Goal: Information Seeking & Learning: Learn about a topic

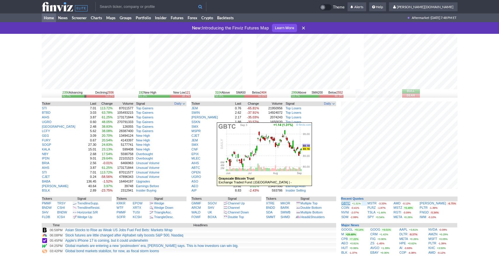
click at [342, 203] on link "GBTC" at bounding box center [346, 204] width 9 height 4
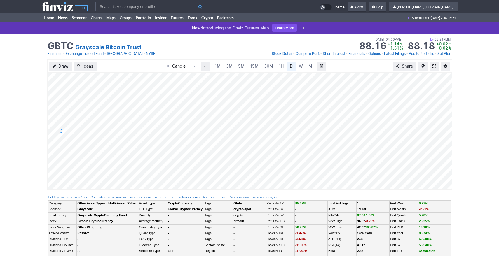
click at [434, 67] on span at bounding box center [435, 66] width 4 height 5
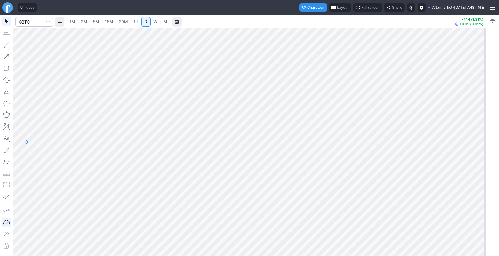
click at [361, 8] on span "Full screen" at bounding box center [370, 8] width 18 height 6
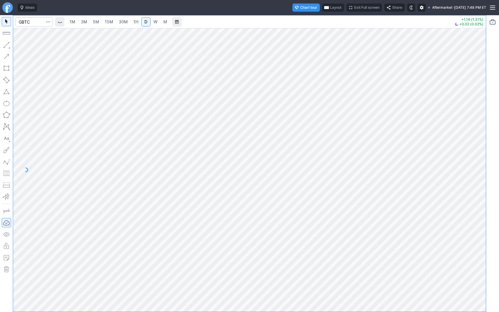
click at [490, 24] on button "Portfolio watchlist" at bounding box center [492, 21] width 9 height 9
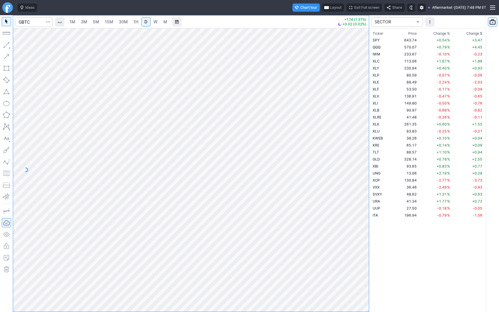
click at [416, 22] on span "portfolio-watchlist-select" at bounding box center [418, 22] width 4 height 5
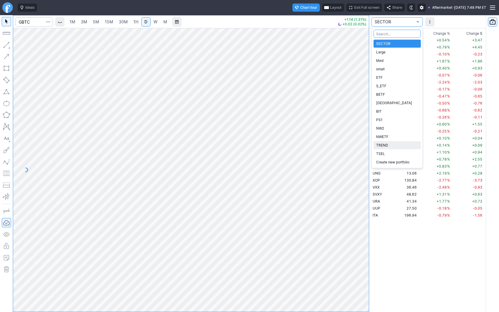
click at [394, 145] on span "TREND" at bounding box center [397, 145] width 42 height 6
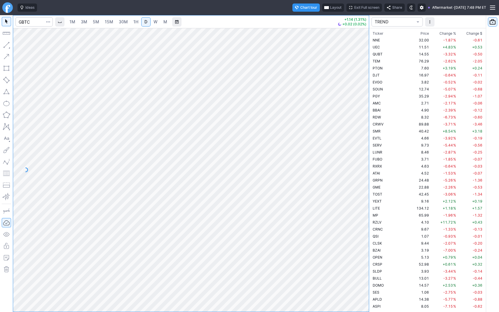
click at [444, 34] on span "Change %" at bounding box center [448, 34] width 17 height 6
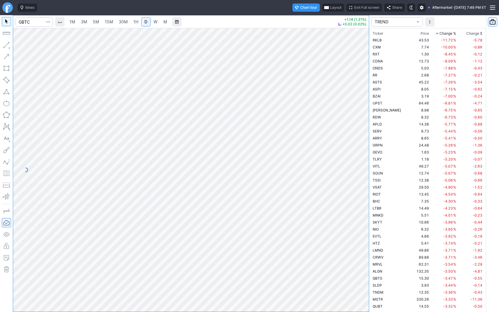
click at [444, 34] on span "Change %" at bounding box center [448, 34] width 17 height 6
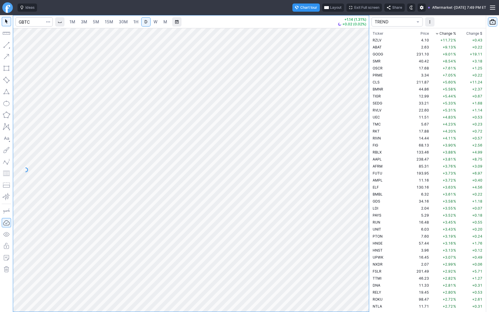
click at [440, 33] on span "Change %" at bounding box center [448, 34] width 17 height 6
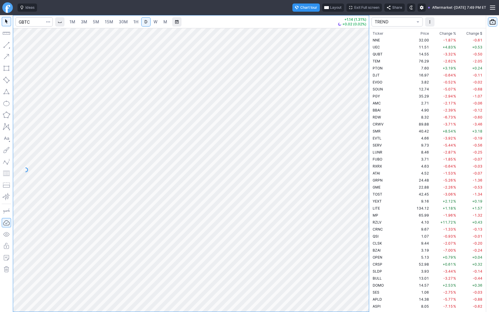
click at [441, 34] on span "Change %" at bounding box center [448, 34] width 17 height 6
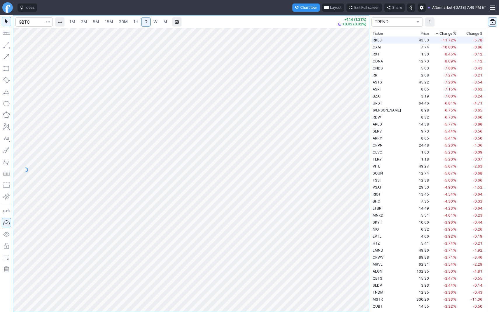
click at [431, 40] on td "-11.72 %" at bounding box center [443, 39] width 27 height 7
click at [440, 32] on span "Change %" at bounding box center [448, 34] width 17 height 6
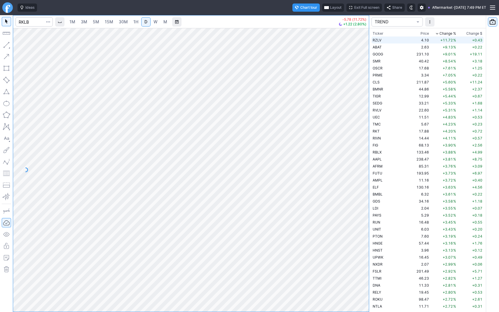
click at [430, 42] on td "+11.72 %" at bounding box center [443, 39] width 27 height 7
click at [9, 43] on button "button" at bounding box center [6, 44] width 9 height 9
click at [87, 25] on link "3M" at bounding box center [84, 21] width 12 height 9
click at [117, 24] on link "30M" at bounding box center [123, 21] width 14 height 9
click at [133, 23] on span "1H" at bounding box center [135, 21] width 5 height 5
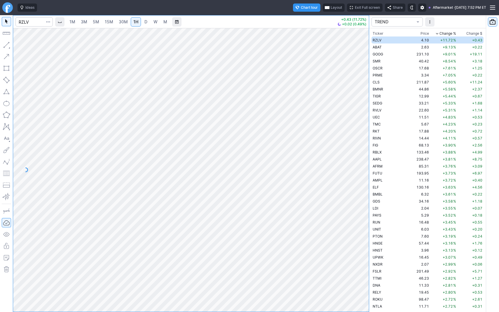
click at [144, 23] on span "D" at bounding box center [145, 21] width 3 height 5
click at [492, 23] on button "Portfolio watchlist" at bounding box center [492, 21] width 9 height 9
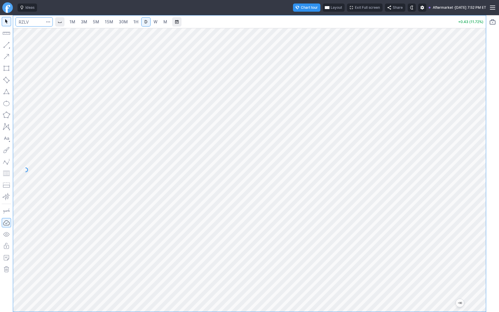
click at [34, 23] on input "Search" at bounding box center [33, 21] width 37 height 9
click at [33, 25] on input "Search" at bounding box center [33, 21] width 37 height 9
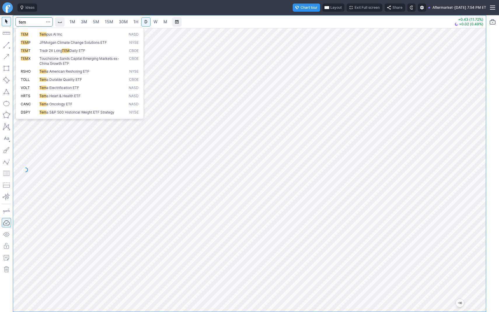
type input "tem"
click at [41, 32] on span "Tem" at bounding box center [42, 34] width 7 height 4
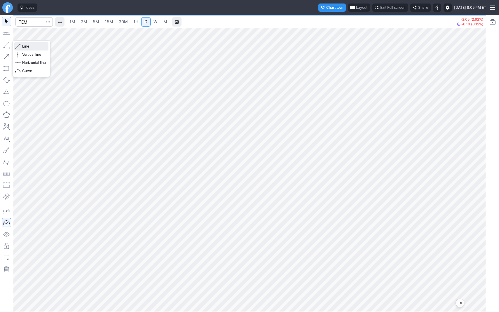
click at [19, 45] on span "button" at bounding box center [19, 46] width 4 height 8
click at [21, 43] on button "Line" at bounding box center [31, 46] width 34 height 8
click at [21, 46] on button "Line" at bounding box center [31, 46] width 34 height 8
click at [131, 22] on link "1H" at bounding box center [136, 21] width 10 height 9
click at [19, 45] on span "button" at bounding box center [19, 46] width 4 height 8
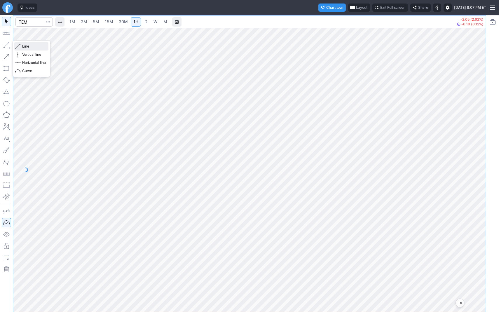
click at [23, 44] on span "Line" at bounding box center [34, 46] width 24 height 6
click at [18, 46] on span "button" at bounding box center [19, 46] width 4 height 8
click at [22, 44] on button "Line" at bounding box center [31, 46] width 34 height 8
click at [6, 46] on button "button" at bounding box center [6, 44] width 9 height 9
click at [6, 45] on button "button" at bounding box center [6, 44] width 9 height 9
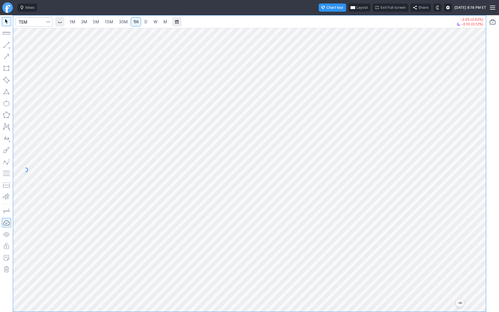
click at [99, 25] on link "5M" at bounding box center [96, 21] width 12 height 9
click at [128, 25] on link "30M" at bounding box center [123, 21] width 14 height 9
drag, startPoint x: 481, startPoint y: 102, endPoint x: 474, endPoint y: 128, distance: 26.8
click at [475, 128] on div at bounding box center [480, 168] width 12 height 269
